Goal: Task Accomplishment & Management: Use online tool/utility

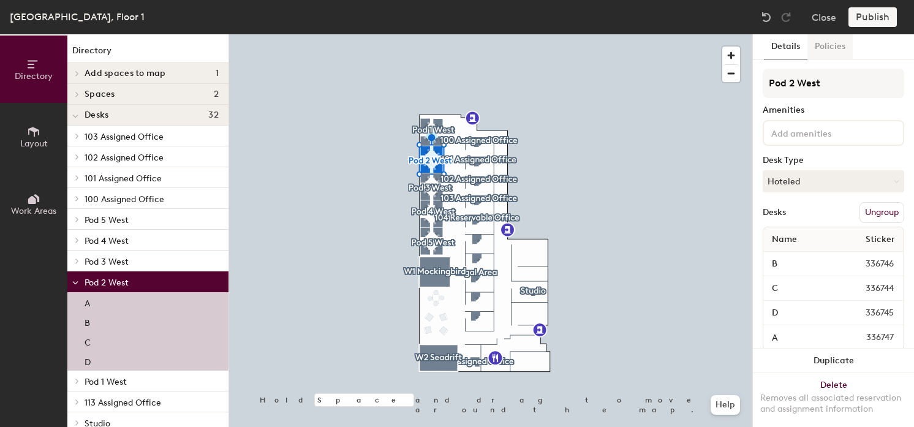
click at [824, 43] on button "Policies" at bounding box center [829, 46] width 45 height 25
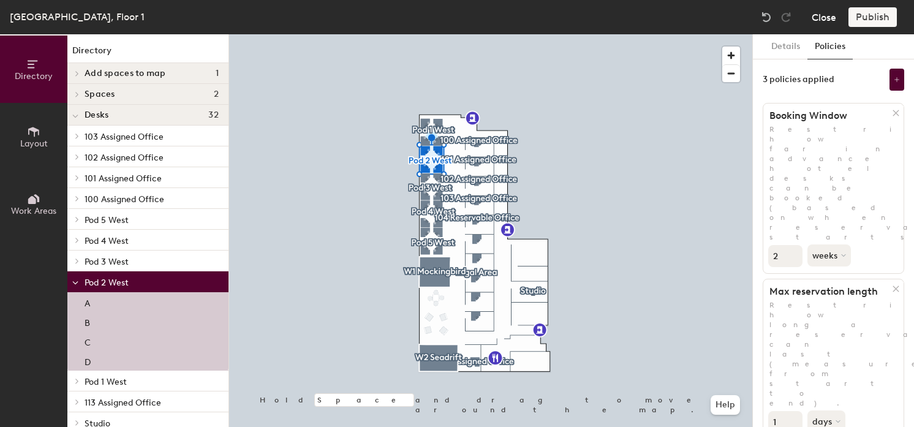
click at [823, 17] on button "Close" at bounding box center [824, 17] width 25 height 20
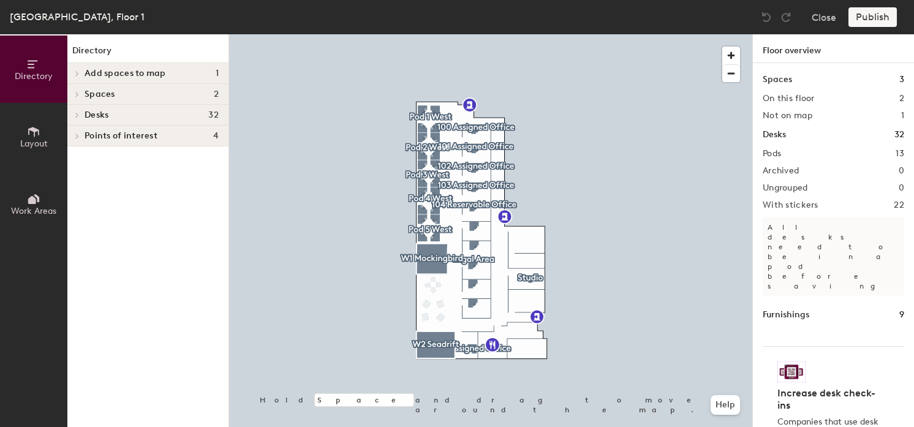
click at [423, 34] on div at bounding box center [490, 34] width 523 height 0
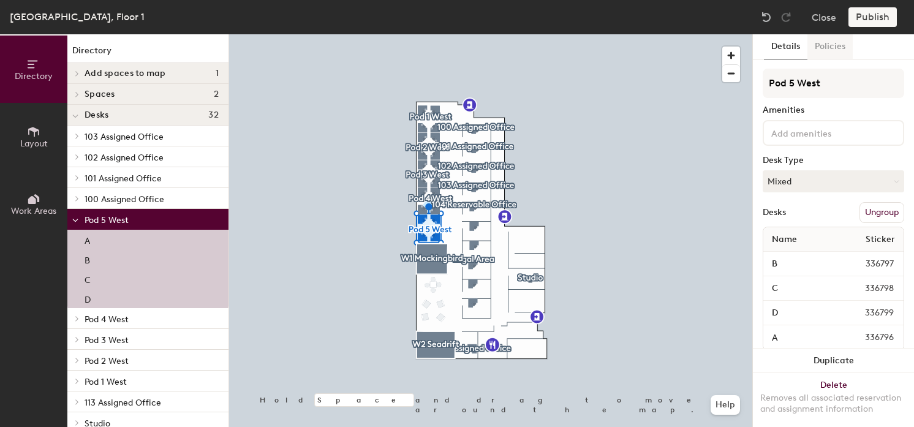
click at [842, 43] on button "Policies" at bounding box center [829, 46] width 45 height 25
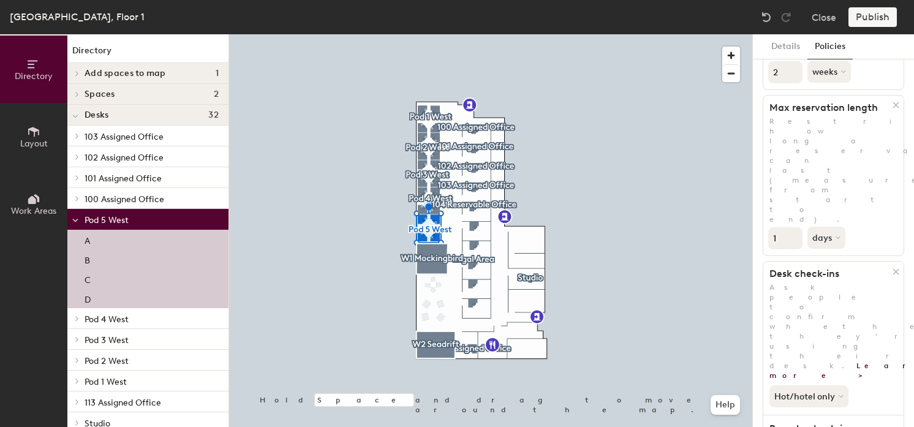
scroll to position [201, 0]
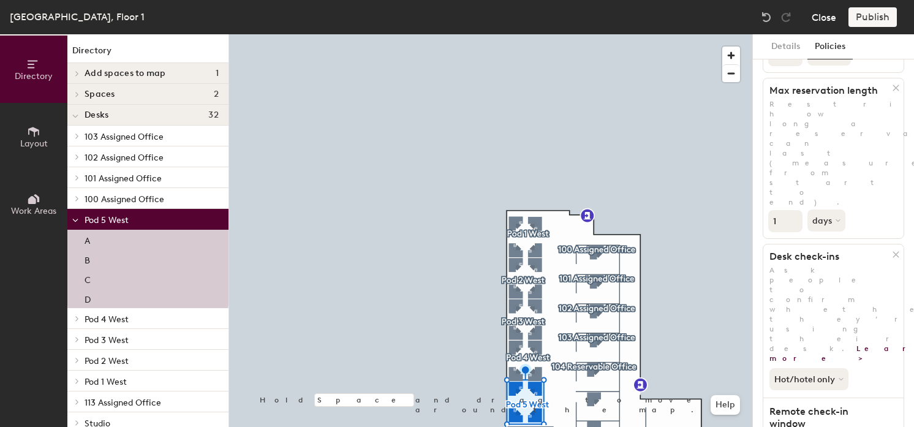
click at [829, 18] on button "Close" at bounding box center [824, 17] width 25 height 20
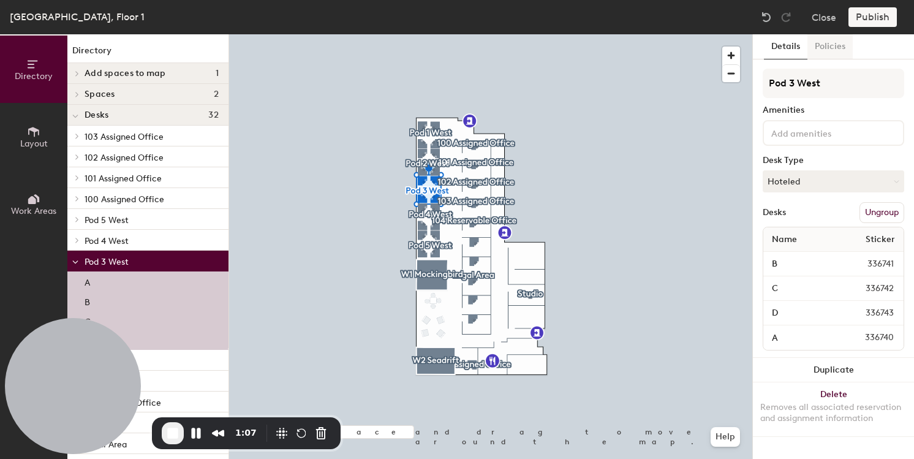
click at [826, 47] on button "Policies" at bounding box center [829, 46] width 45 height 25
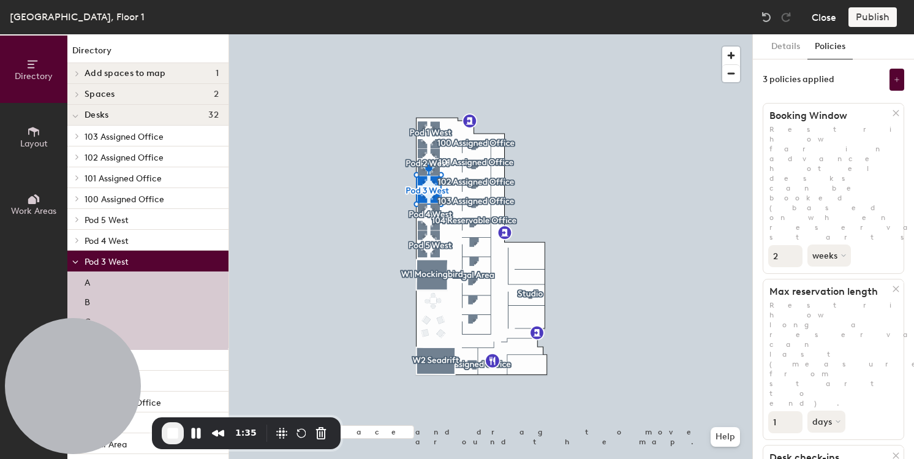
click at [831, 14] on button "Close" at bounding box center [824, 17] width 25 height 20
